Goal: Check status: Check status

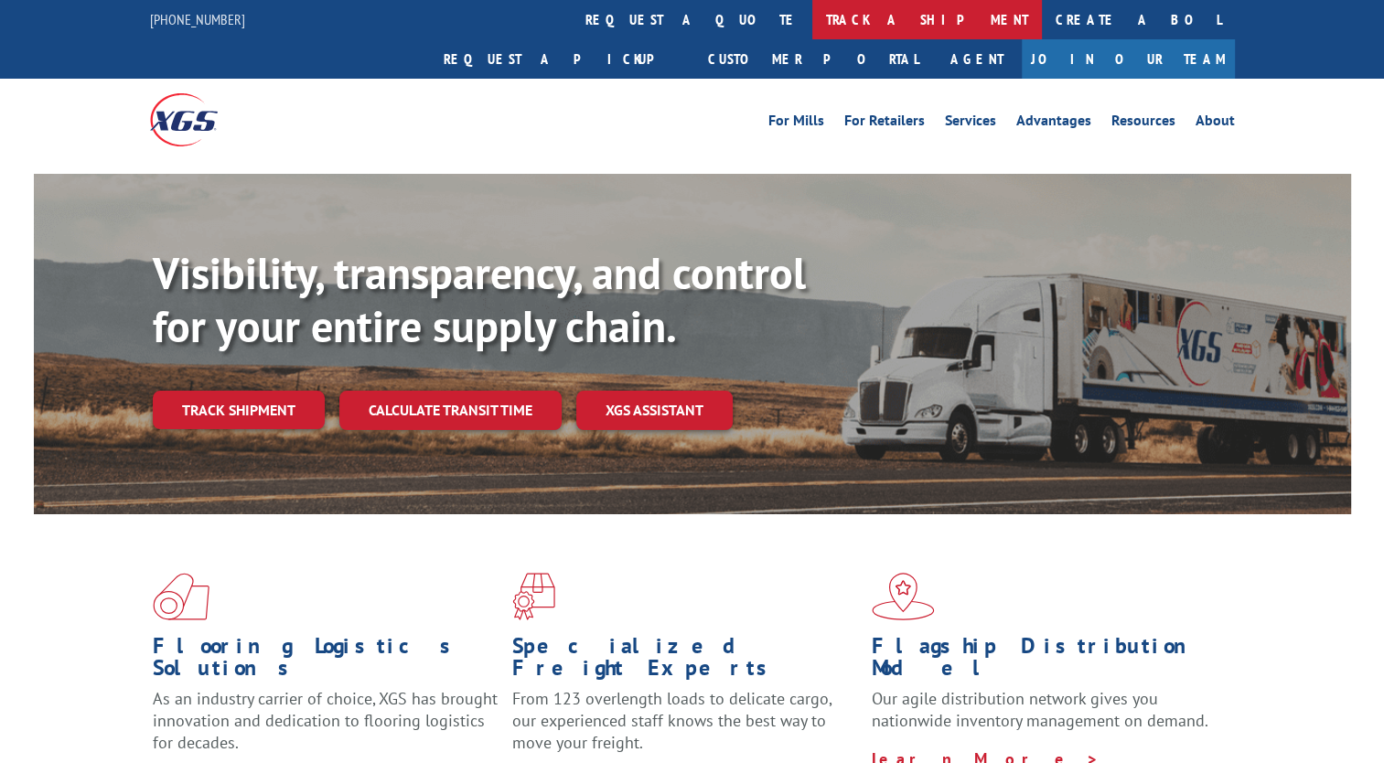
click at [812, 13] on link "track a shipment" at bounding box center [927, 19] width 230 height 39
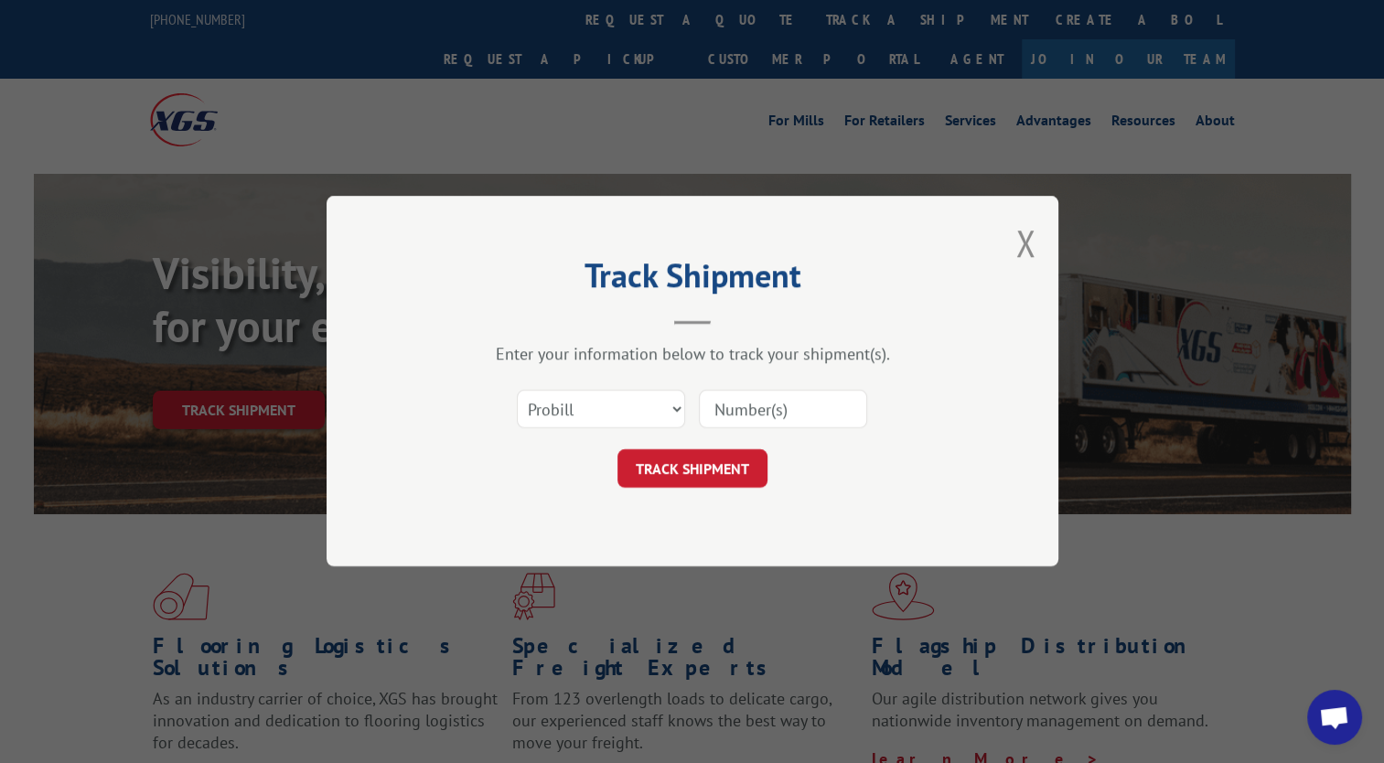
click at [567, 450] on div "TRACK SHIPMENT" at bounding box center [692, 469] width 549 height 38
click at [726, 415] on input at bounding box center [783, 410] width 168 height 38
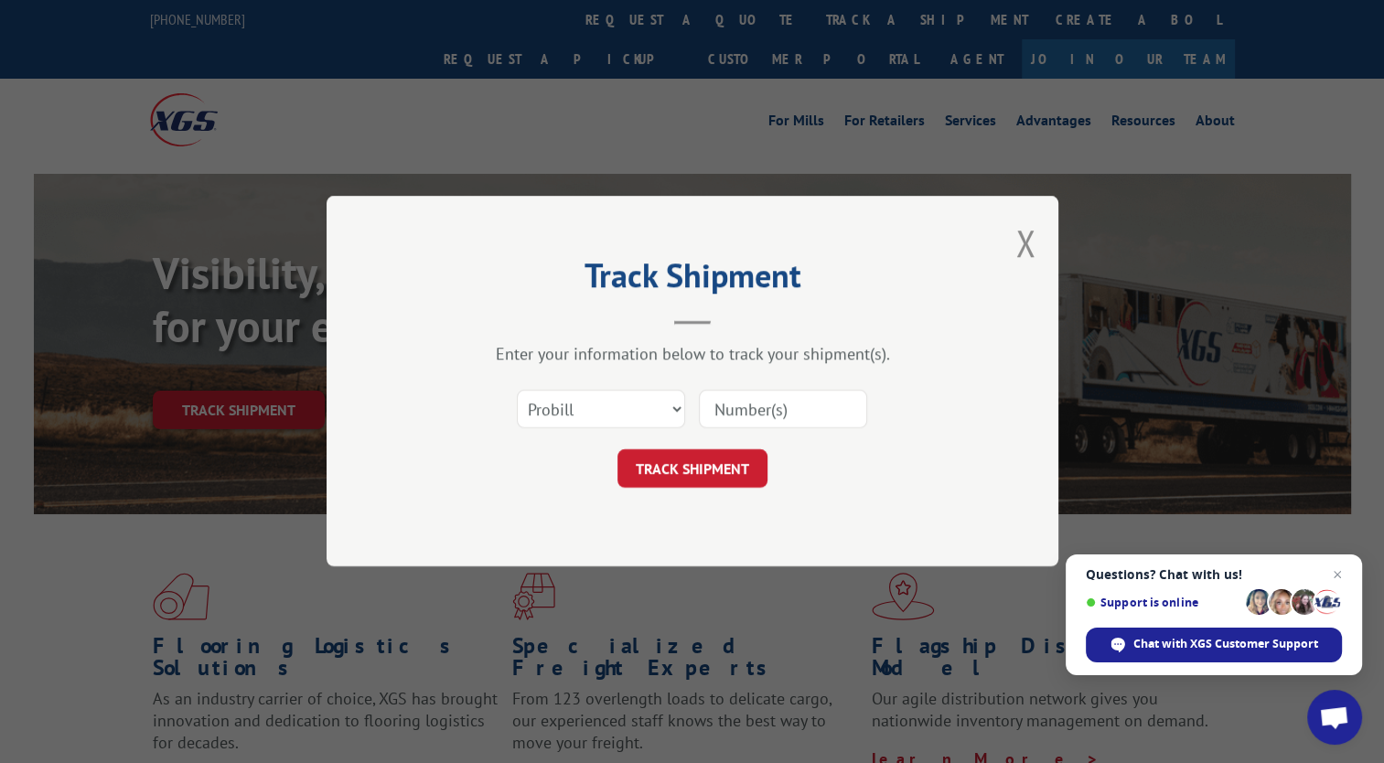
paste input "17637450"
type input "17637450"
click button "TRACK SHIPMENT" at bounding box center [692, 469] width 150 height 38
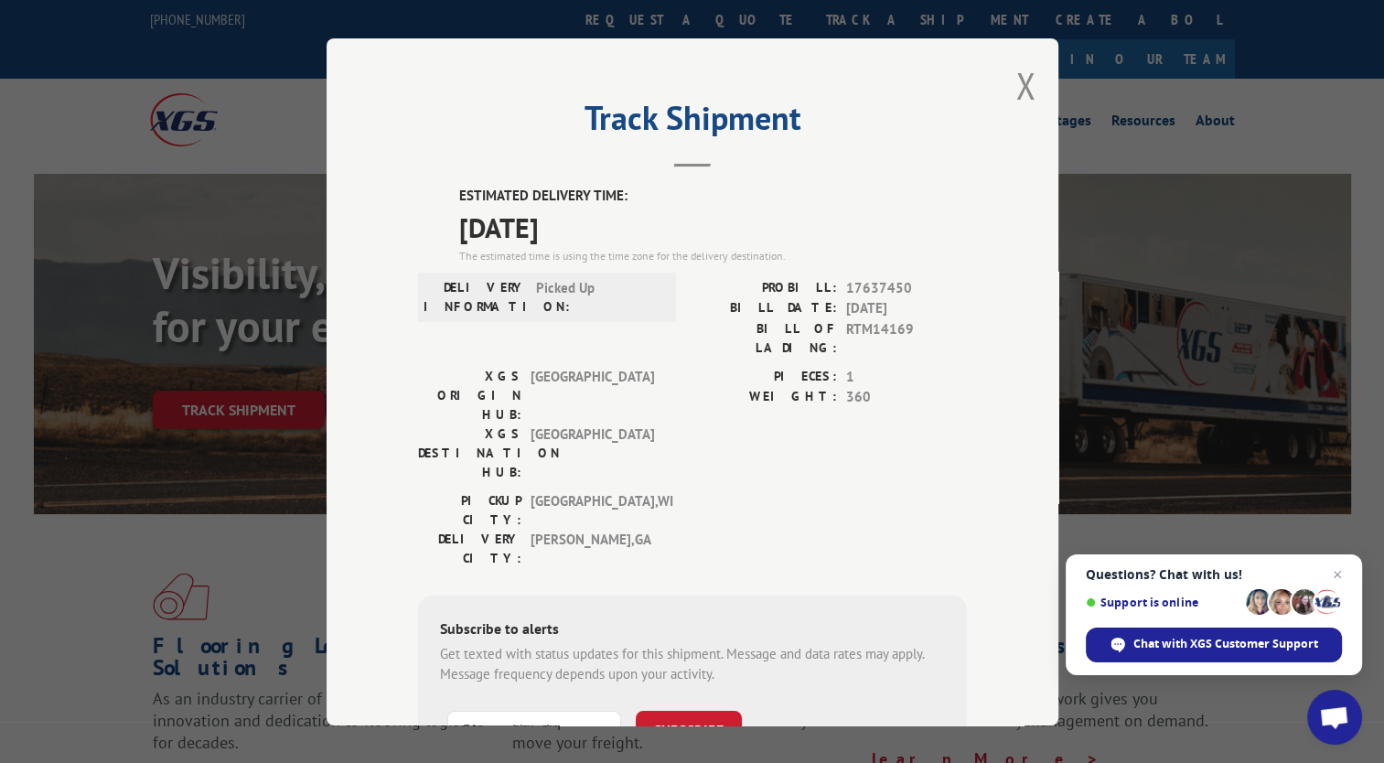
click at [1004, 102] on div "Track Shipment ESTIMATED DELIVERY TIME: [DATE] The estimated time is using the …" at bounding box center [692, 381] width 732 height 687
click at [1015, 79] on button "Close modal" at bounding box center [1025, 85] width 20 height 48
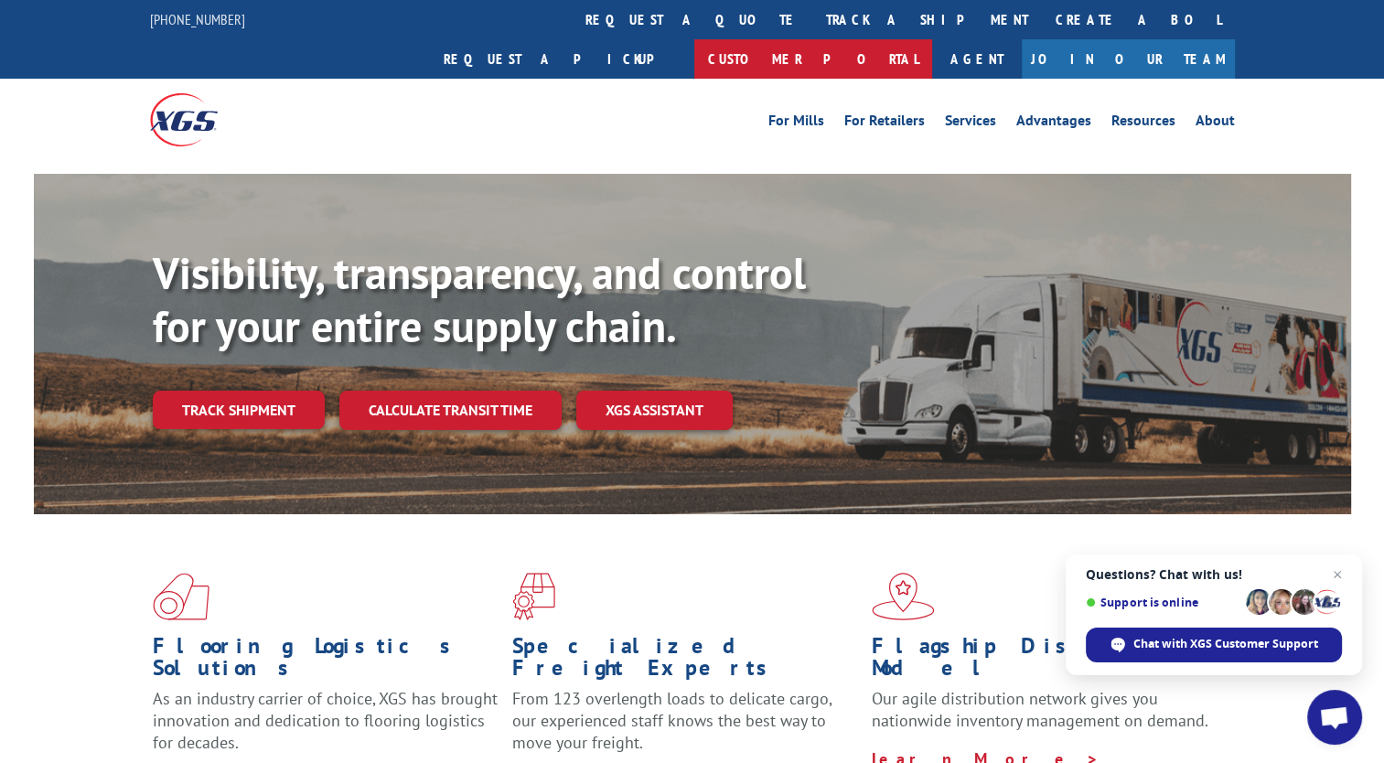
click at [932, 39] on link "Customer Portal" at bounding box center [813, 58] width 238 height 39
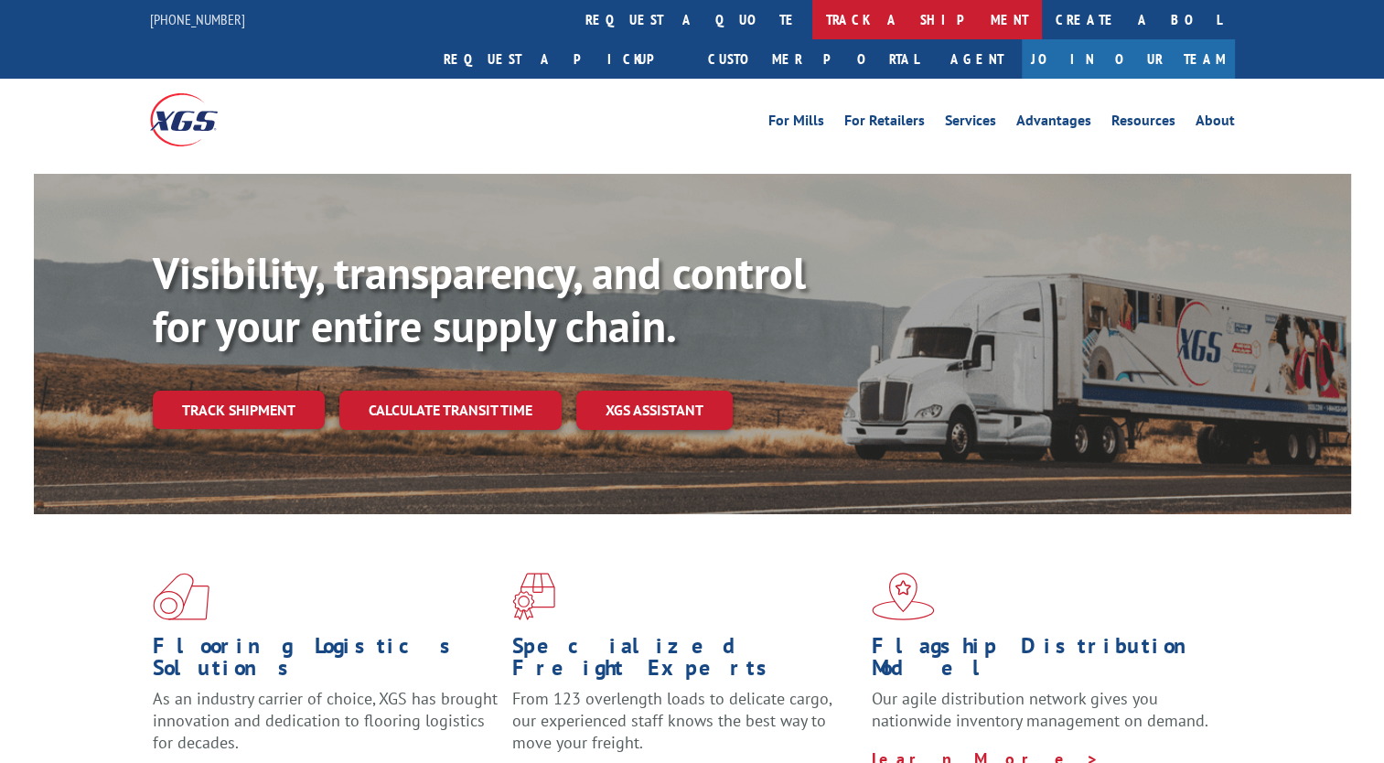
click at [812, 19] on link "track a shipment" at bounding box center [927, 19] width 230 height 39
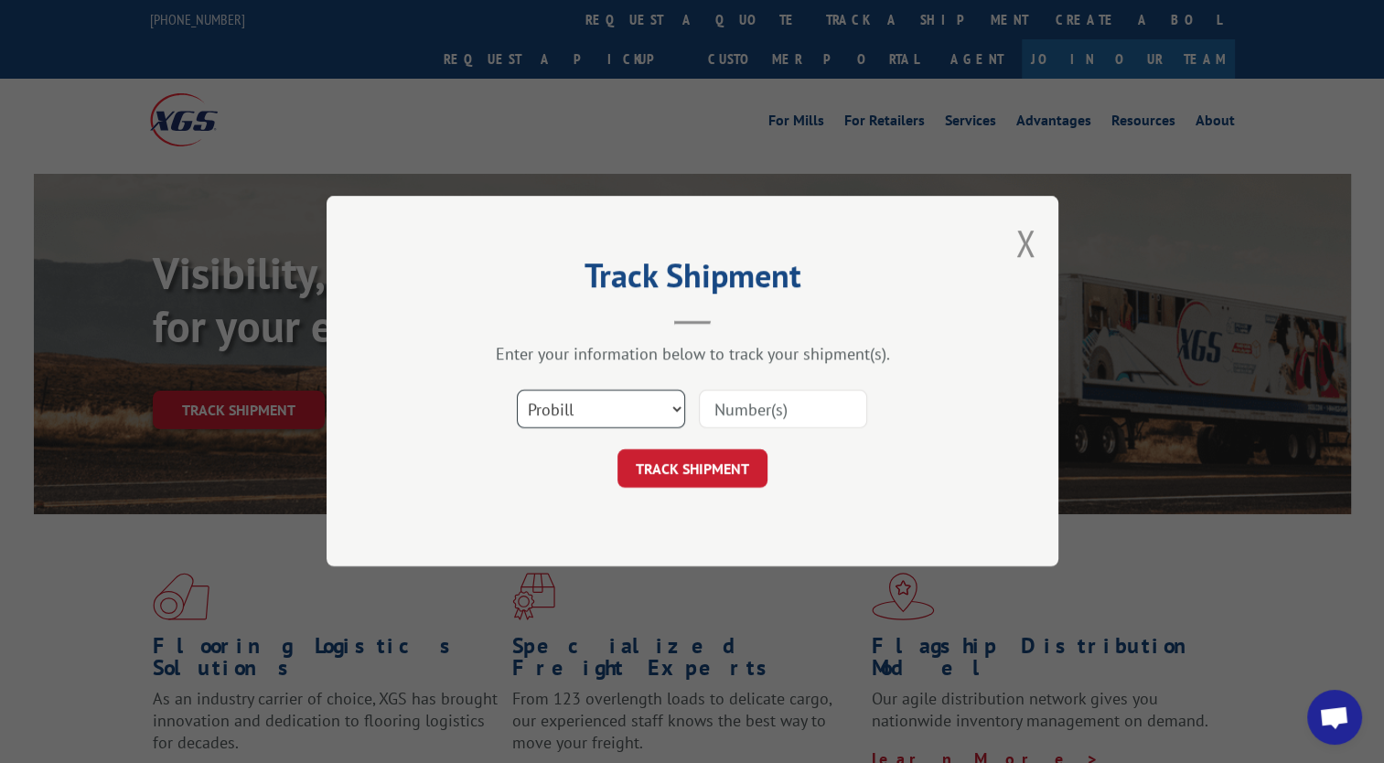
scroll to position [117, 0]
click at [607, 408] on select "Select category... Probill BOL PO" at bounding box center [601, 410] width 168 height 38
select select "bol"
click at [517, 391] on select "Select category... Probill BOL PO" at bounding box center [601, 410] width 168 height 38
click at [721, 404] on input at bounding box center [783, 410] width 168 height 38
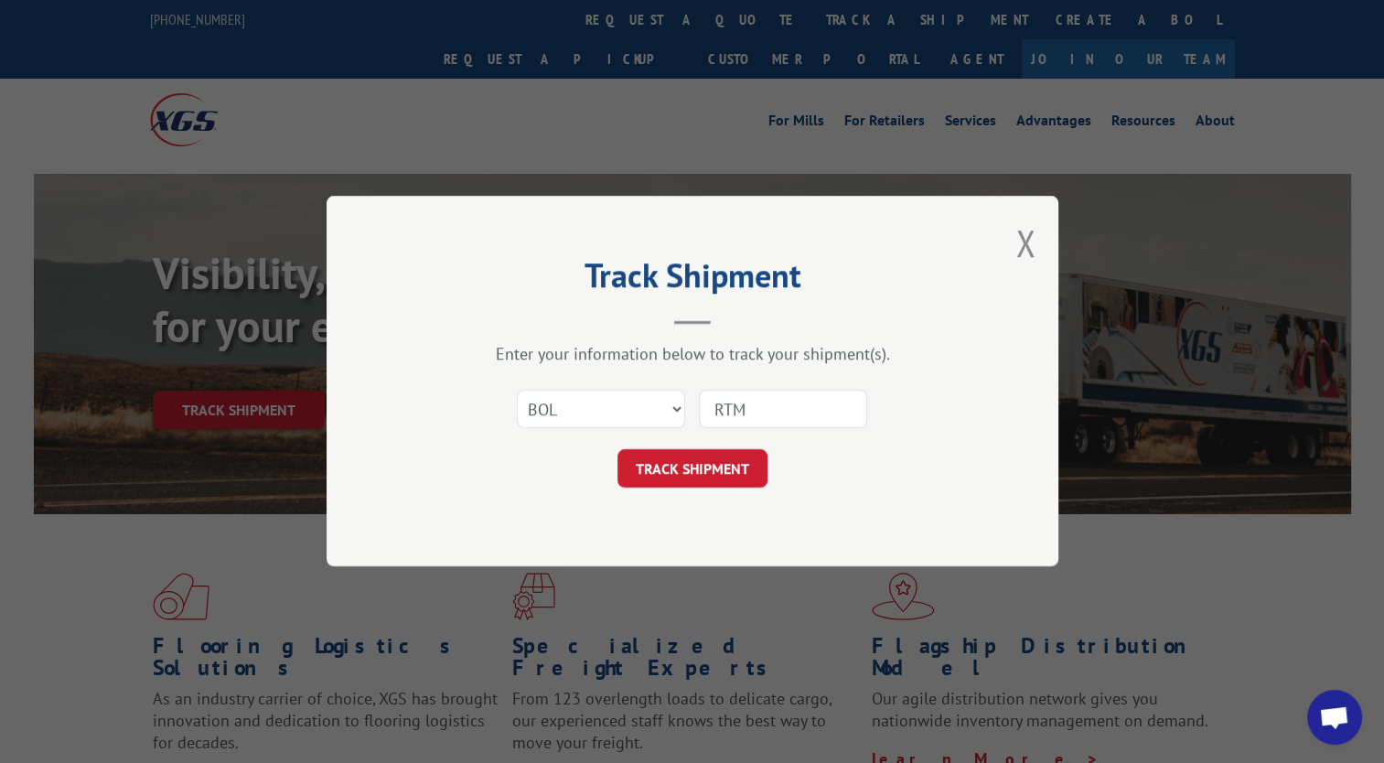
paste input "14181"
type input "RTM14181"
click button "TRACK SHIPMENT" at bounding box center [692, 469] width 150 height 38
